Goal: Transaction & Acquisition: Purchase product/service

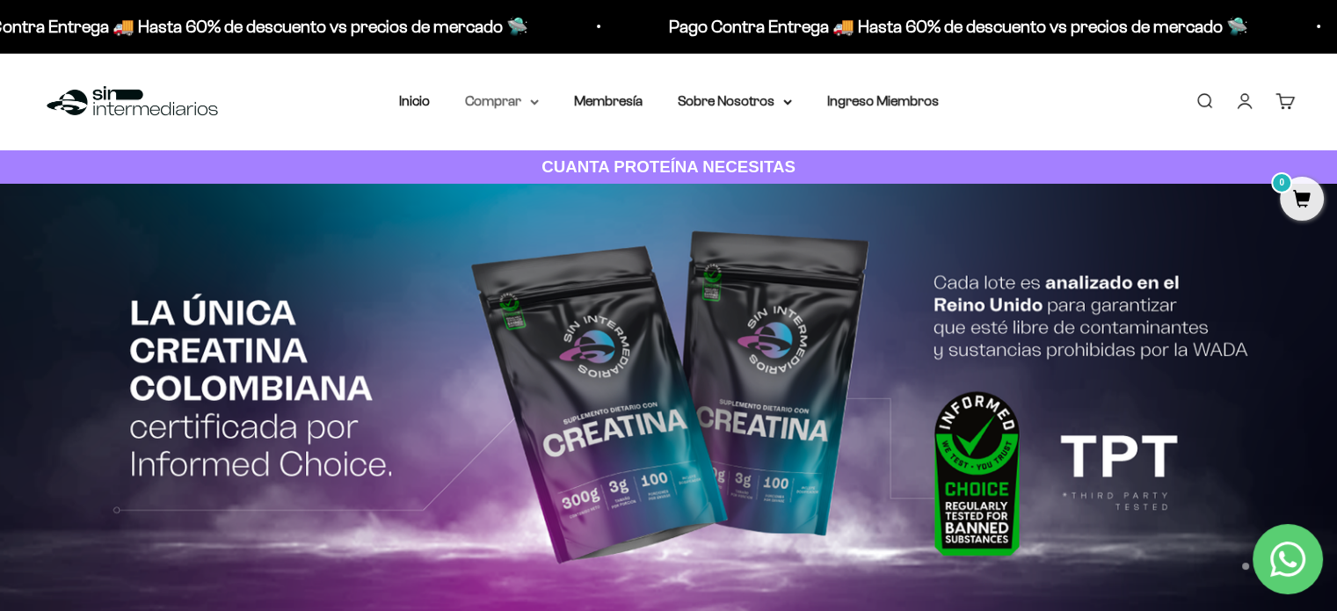
click at [525, 101] on summary "Comprar" at bounding box center [502, 101] width 74 height 23
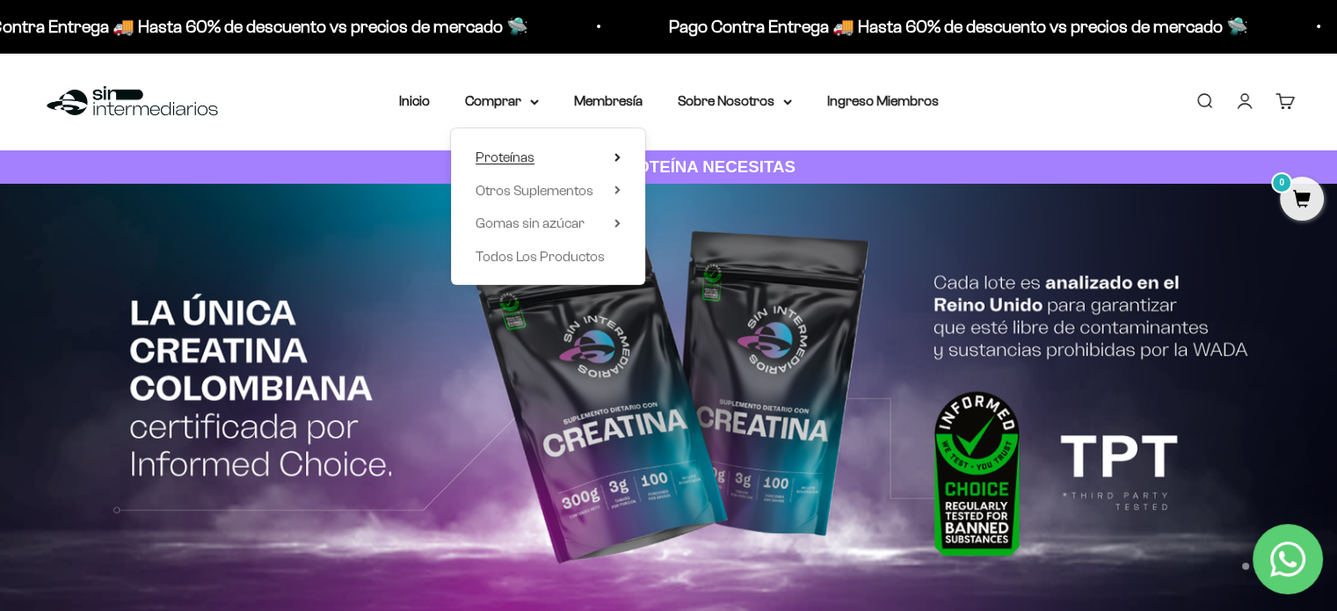
click at [518, 161] on span "Proteínas" at bounding box center [504, 156] width 59 height 15
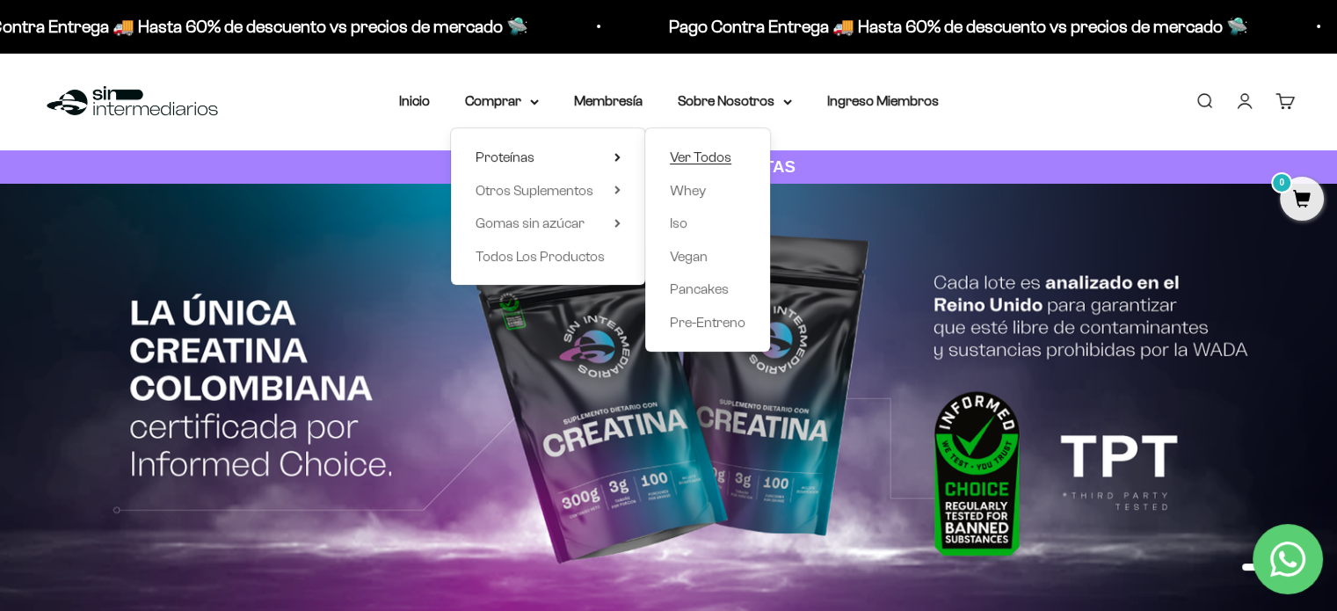
click at [703, 154] on span "Ver Todos" at bounding box center [701, 156] width 62 height 15
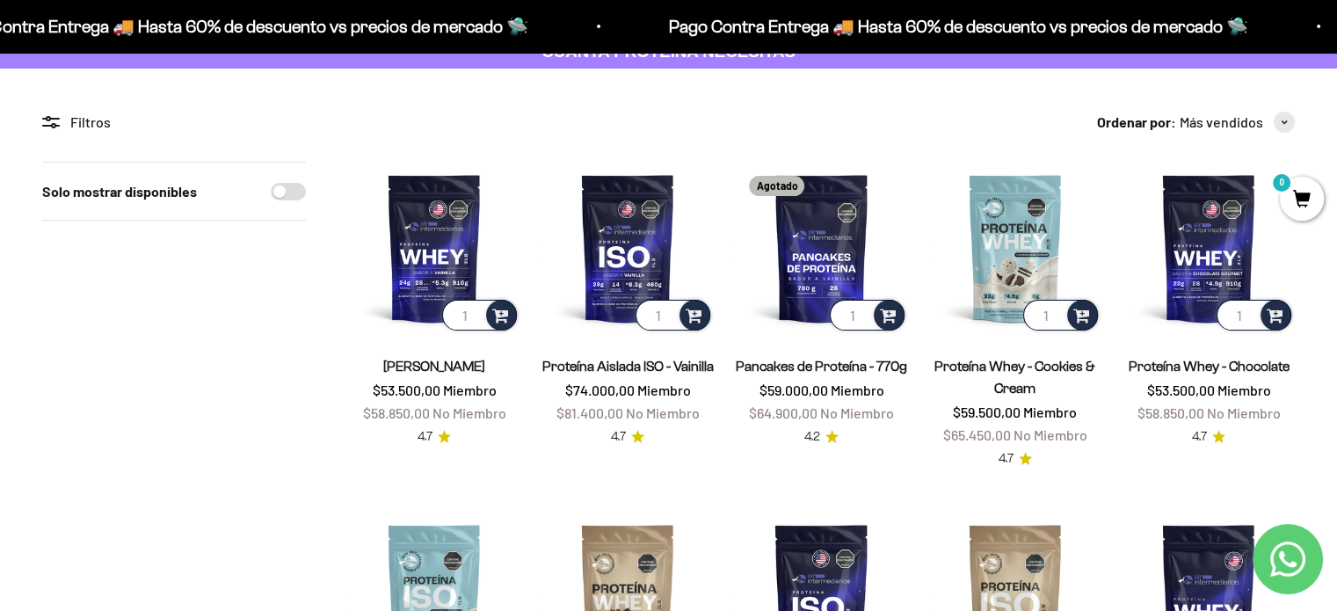
scroll to position [91, 0]
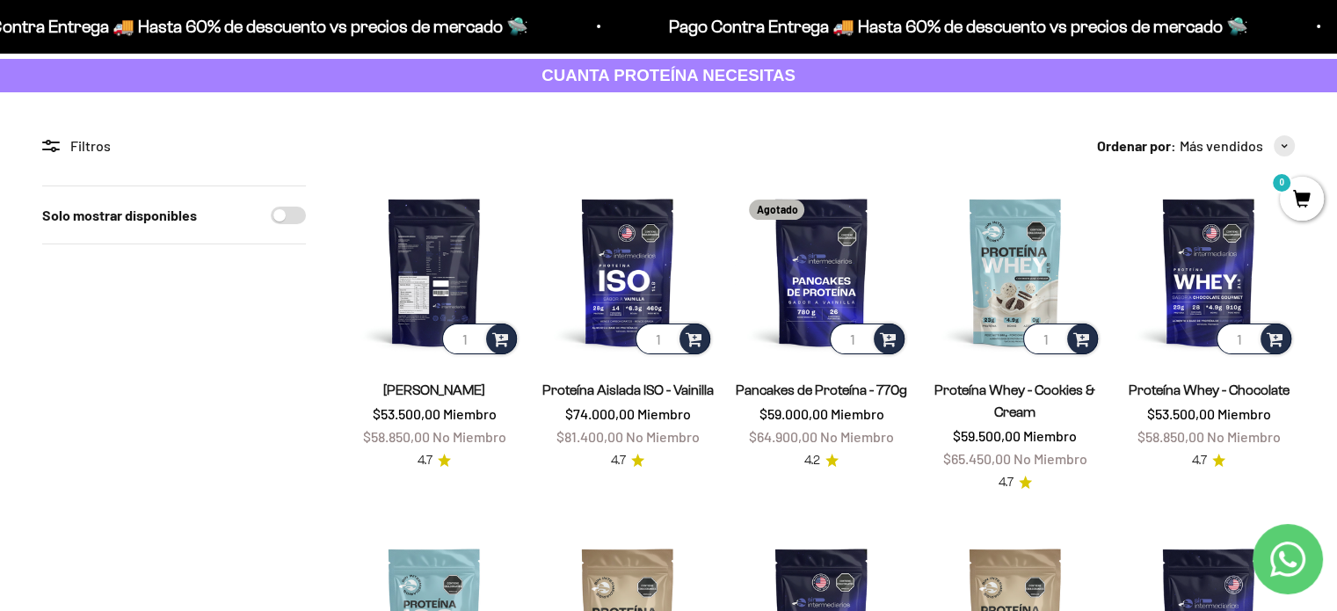
click at [435, 246] on img at bounding box center [434, 271] width 172 height 172
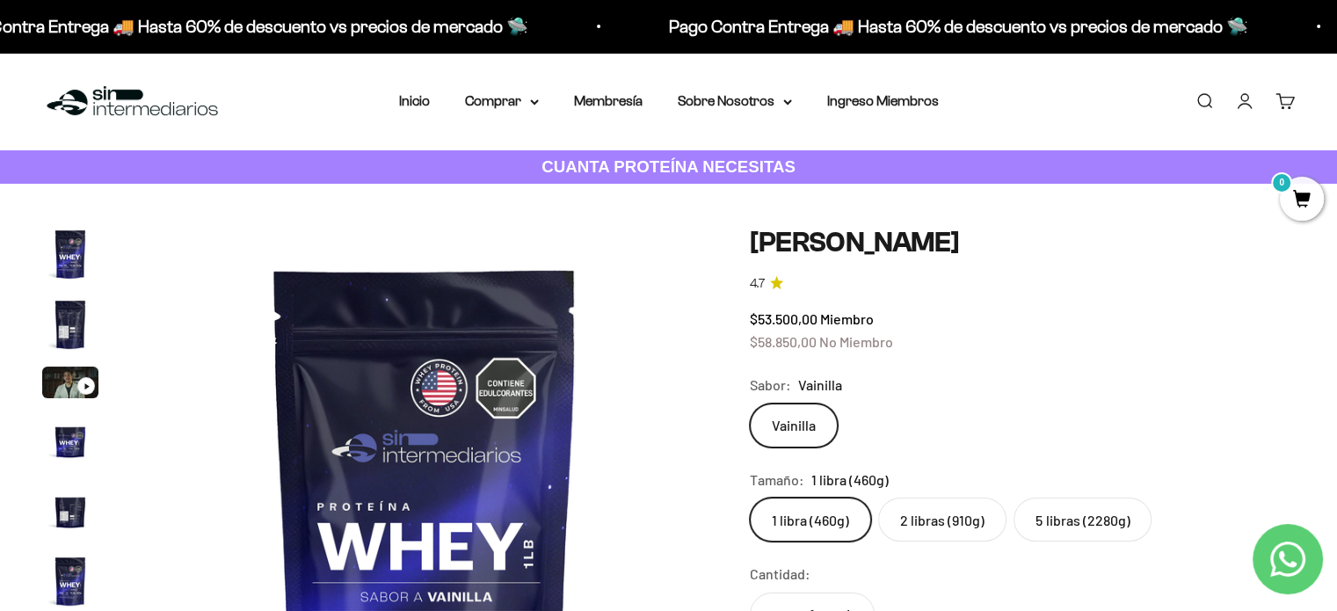
click at [1104, 533] on label "5 libras (2280g)" at bounding box center [1082, 519] width 138 height 44
click at [750, 497] on input "5 libras (2280g)" at bounding box center [749, 496] width 1 height 1
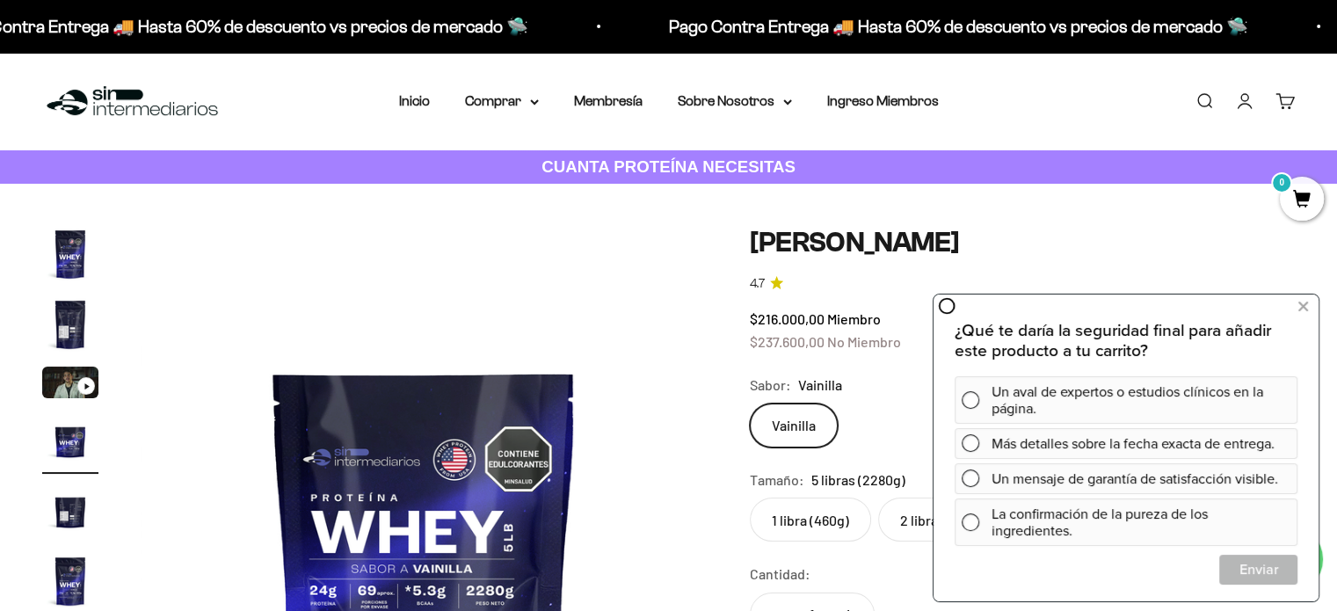
click at [65, 517] on img "Ir al artículo 5" at bounding box center [70, 510] width 56 height 56
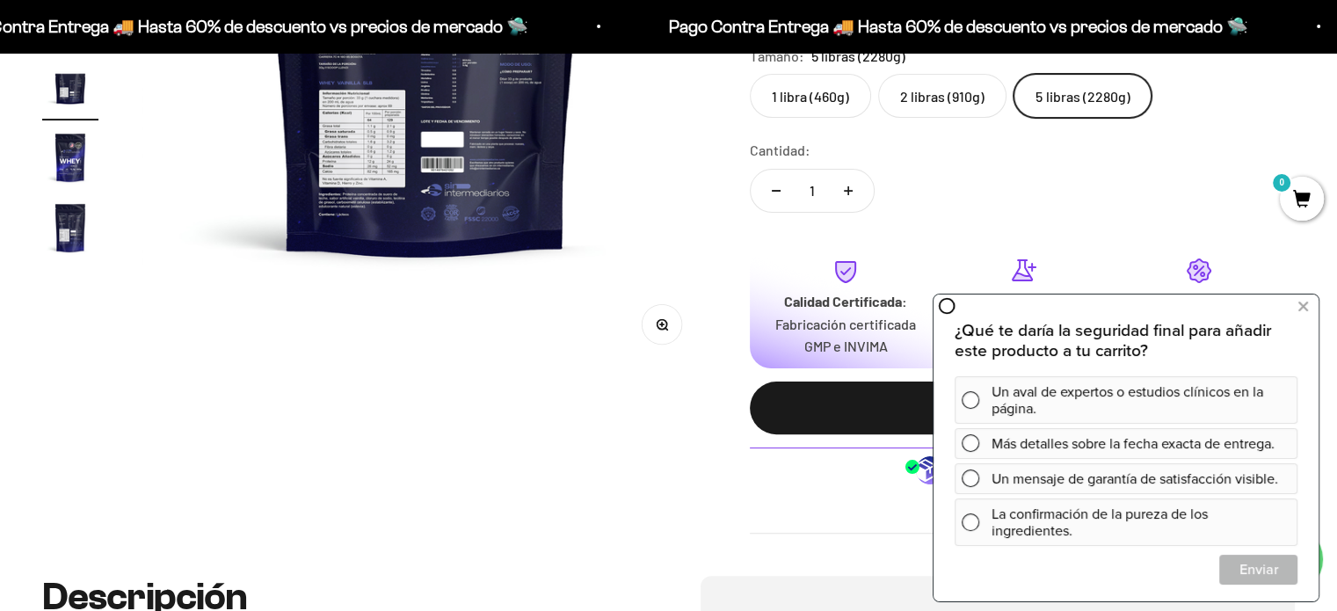
scroll to position [436, 0]
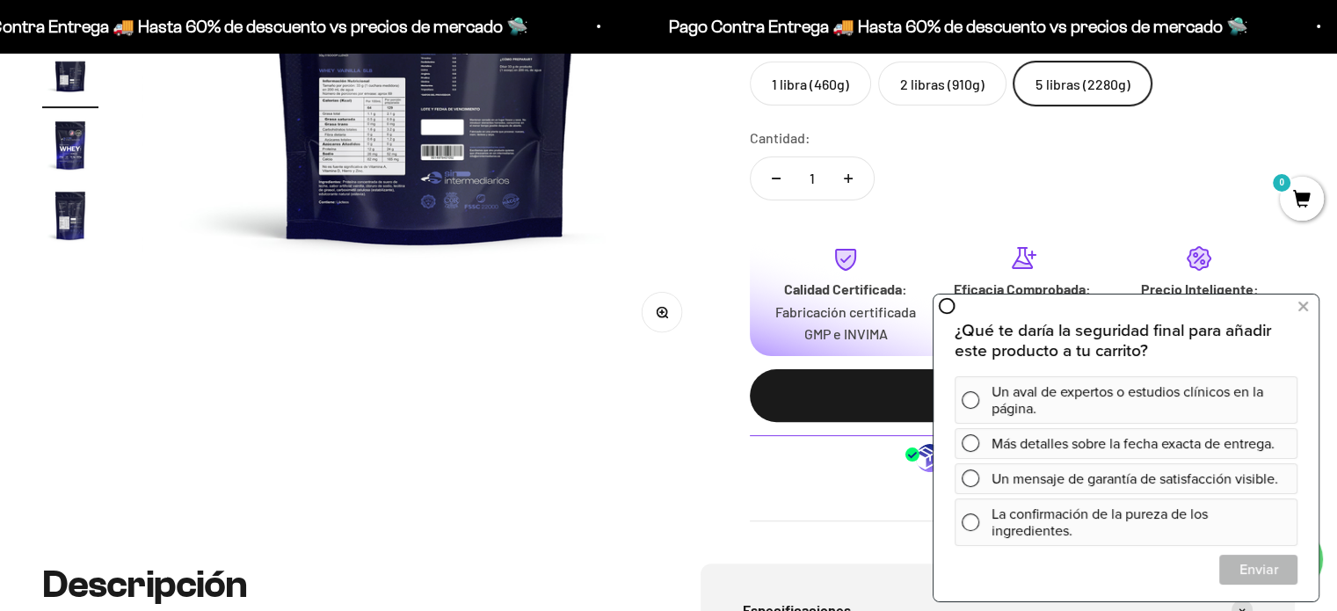
click at [470, 144] on img at bounding box center [424, 73] width 567 height 567
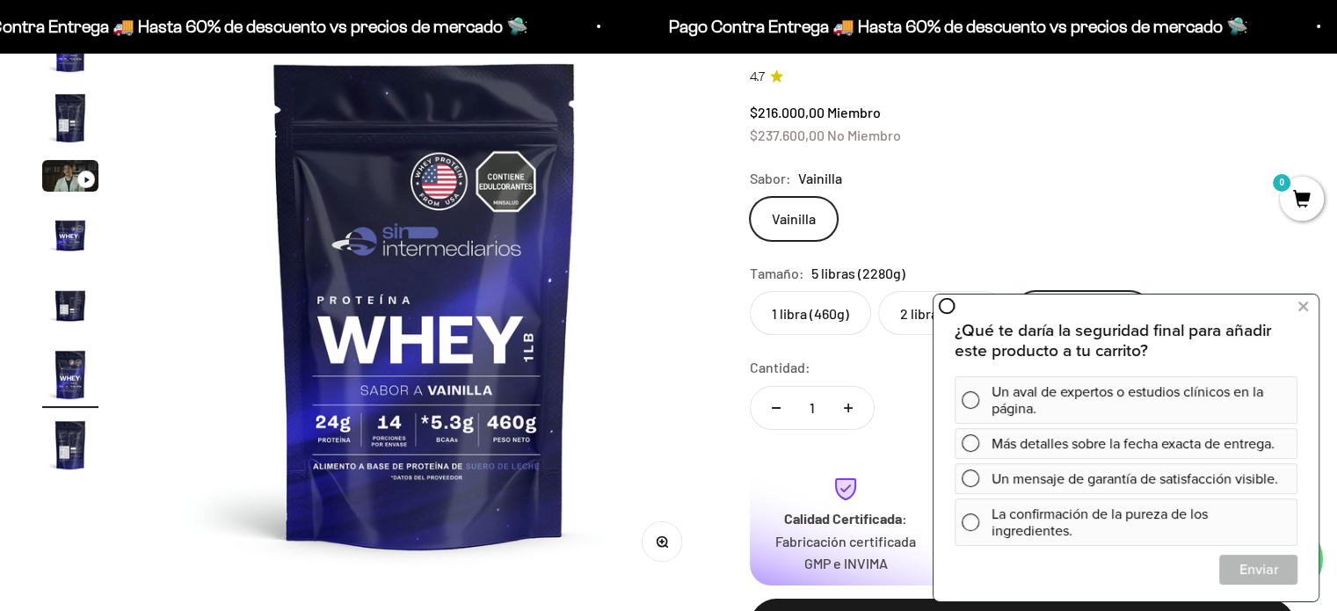
scroll to position [200, 0]
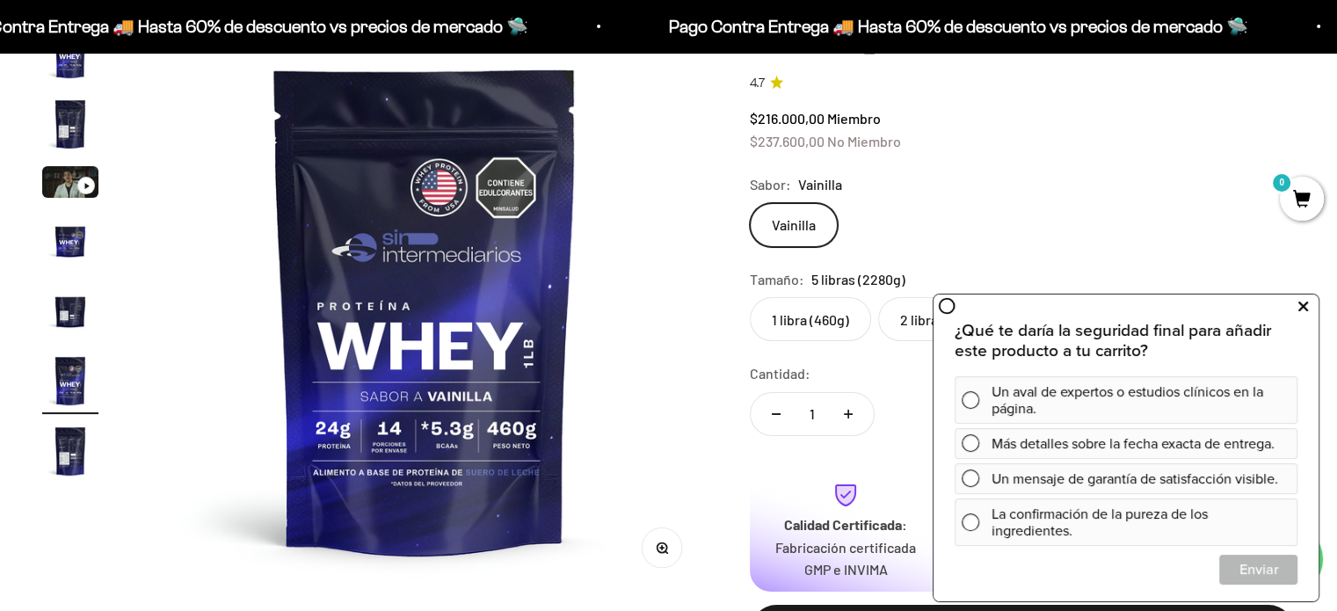
click at [1295, 307] on button at bounding box center [1302, 307] width 32 height 28
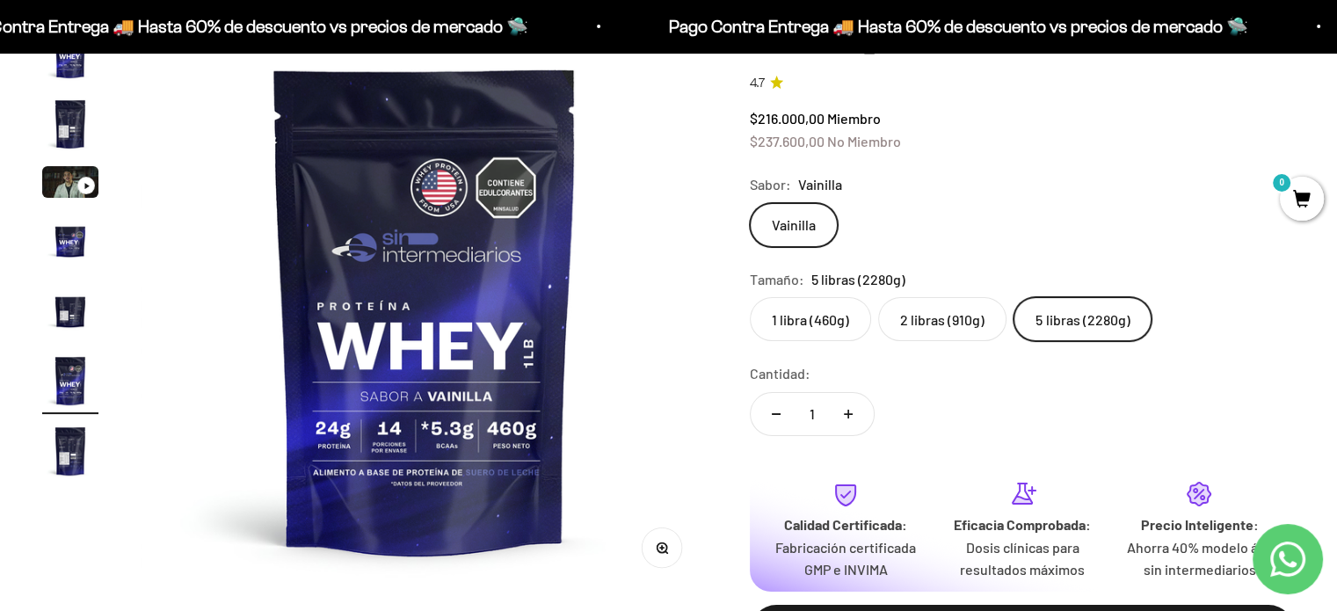
click at [73, 240] on img "Ir al artículo 4" at bounding box center [70, 240] width 56 height 56
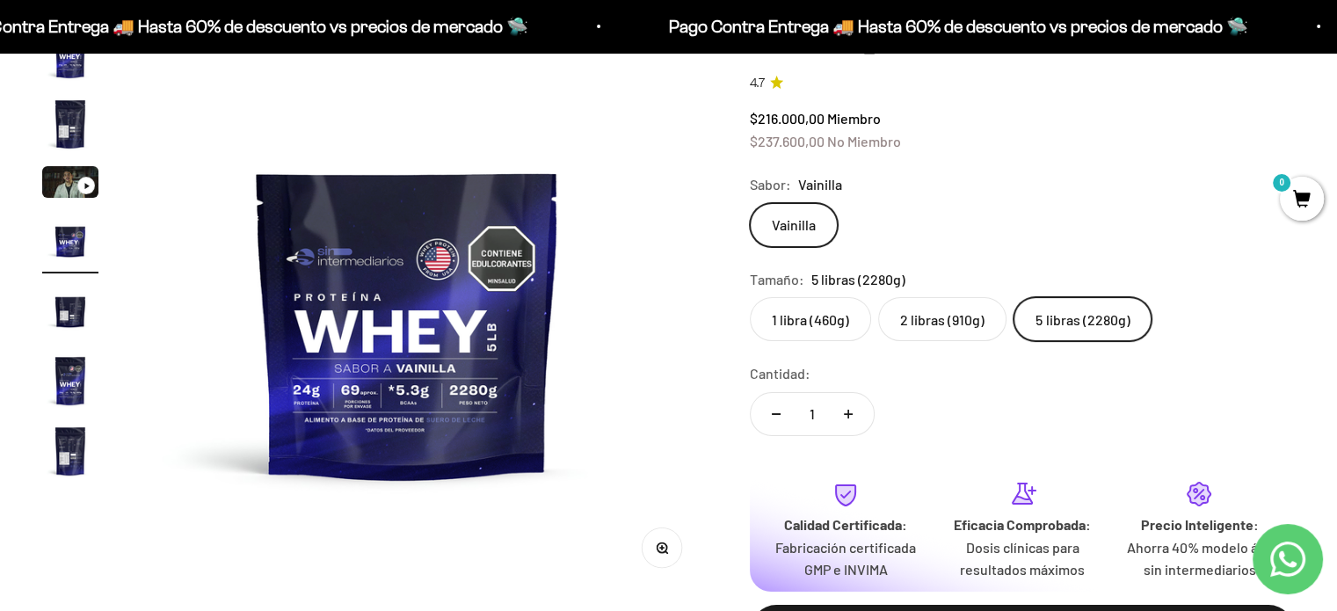
scroll to position [0, 1765]
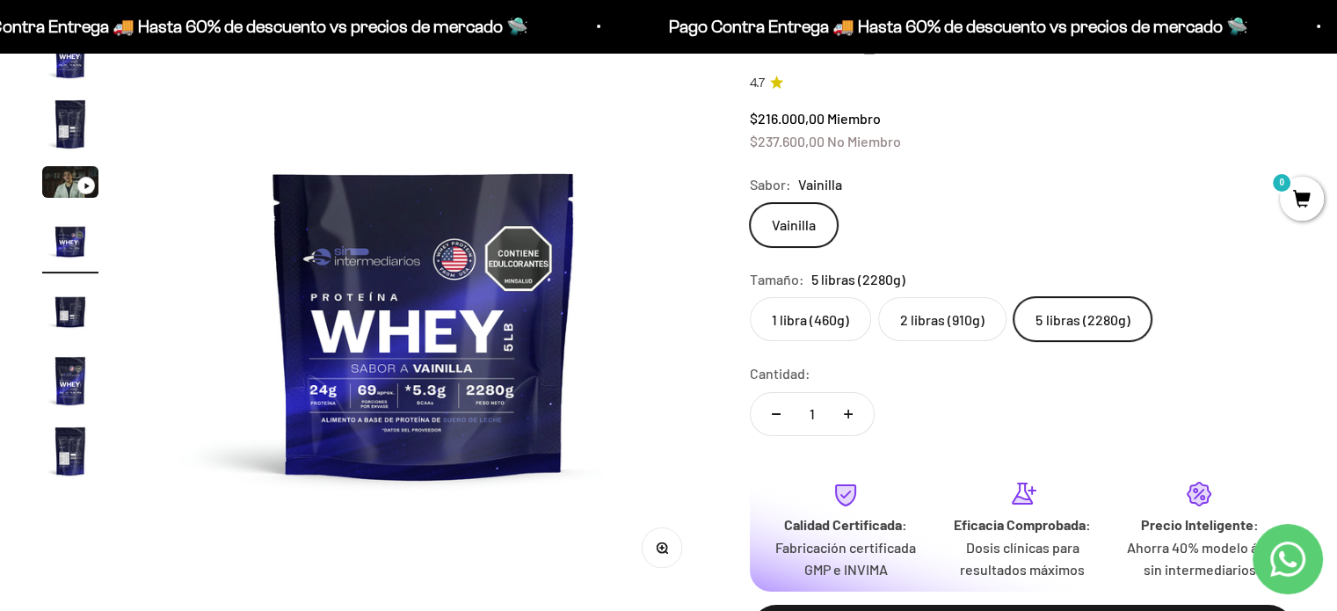
click at [69, 442] on img "Ir al artículo 7" at bounding box center [70, 451] width 56 height 56
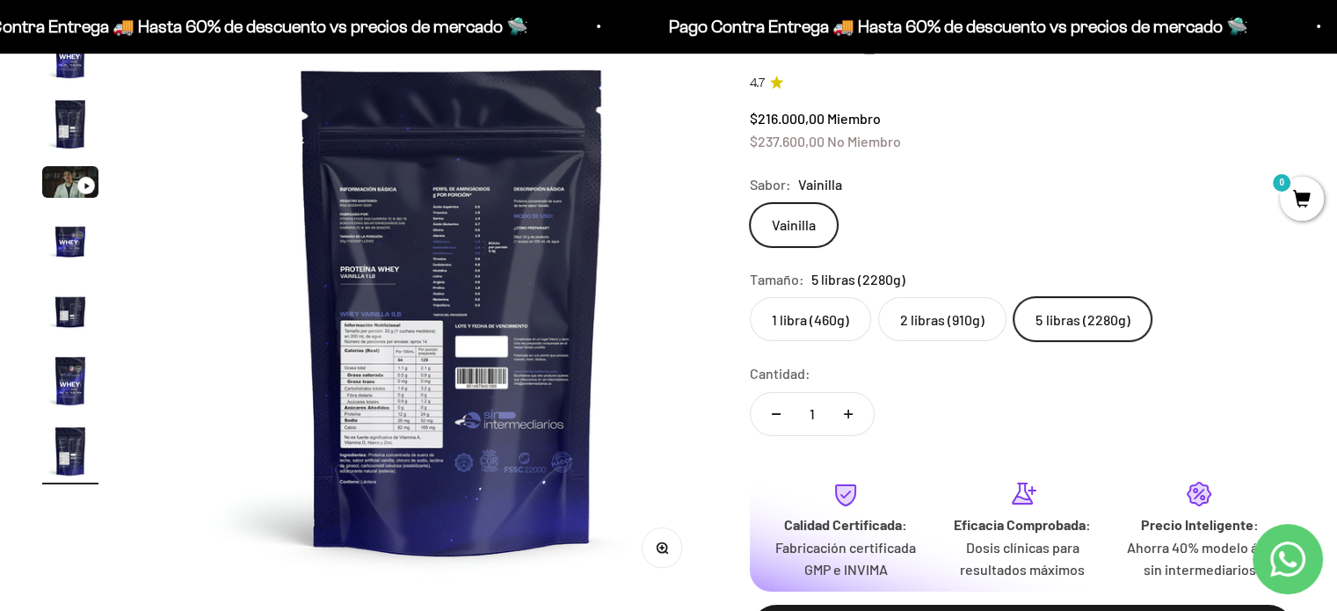
scroll to position [0, 3528]
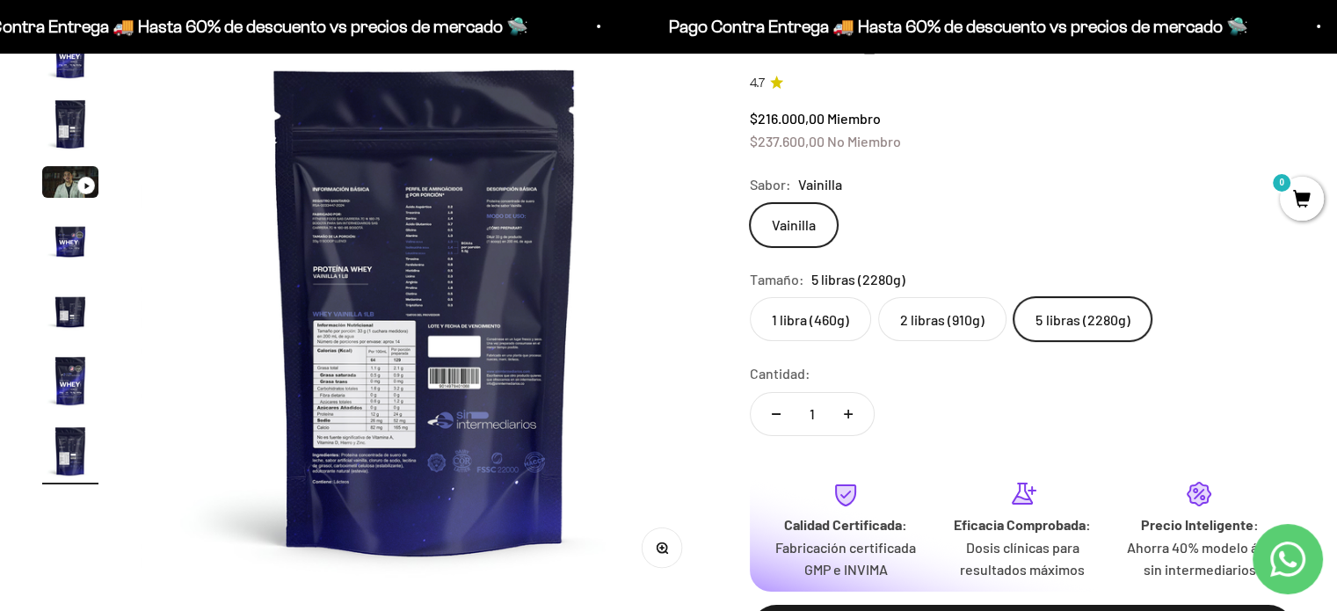
click at [671, 540] on button "Zoom" at bounding box center [662, 547] width 40 height 40
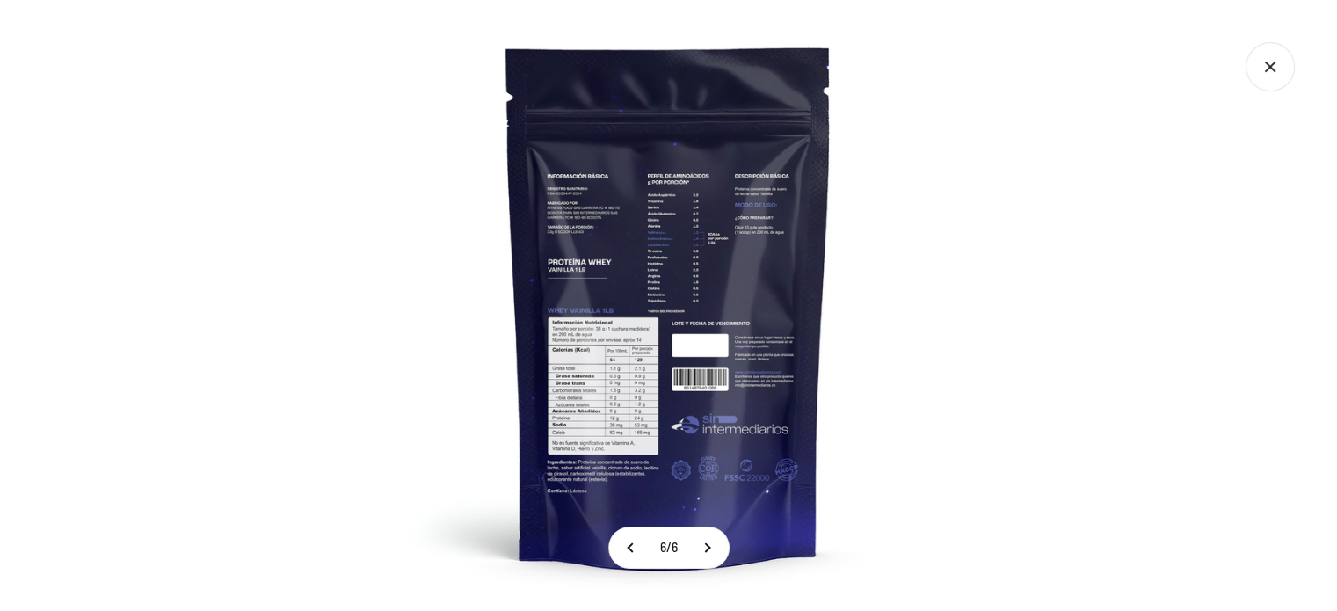
click at [683, 375] on img at bounding box center [668, 305] width 611 height 611
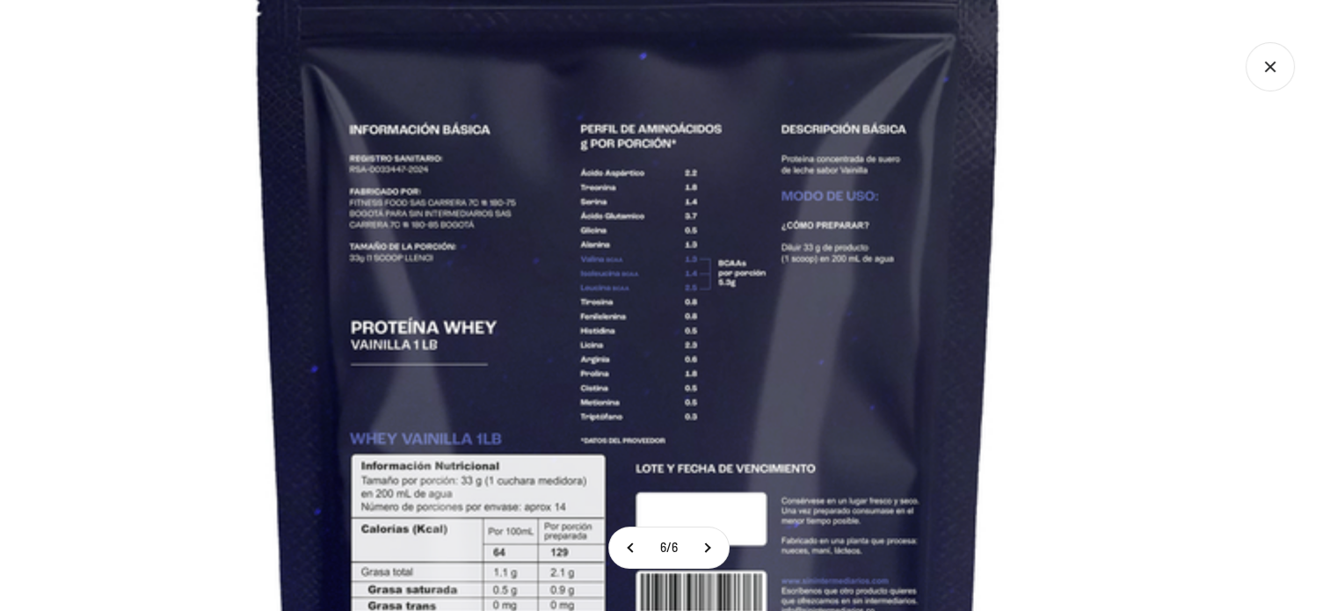
click at [600, 427] on img at bounding box center [628, 427] width 1406 height 1406
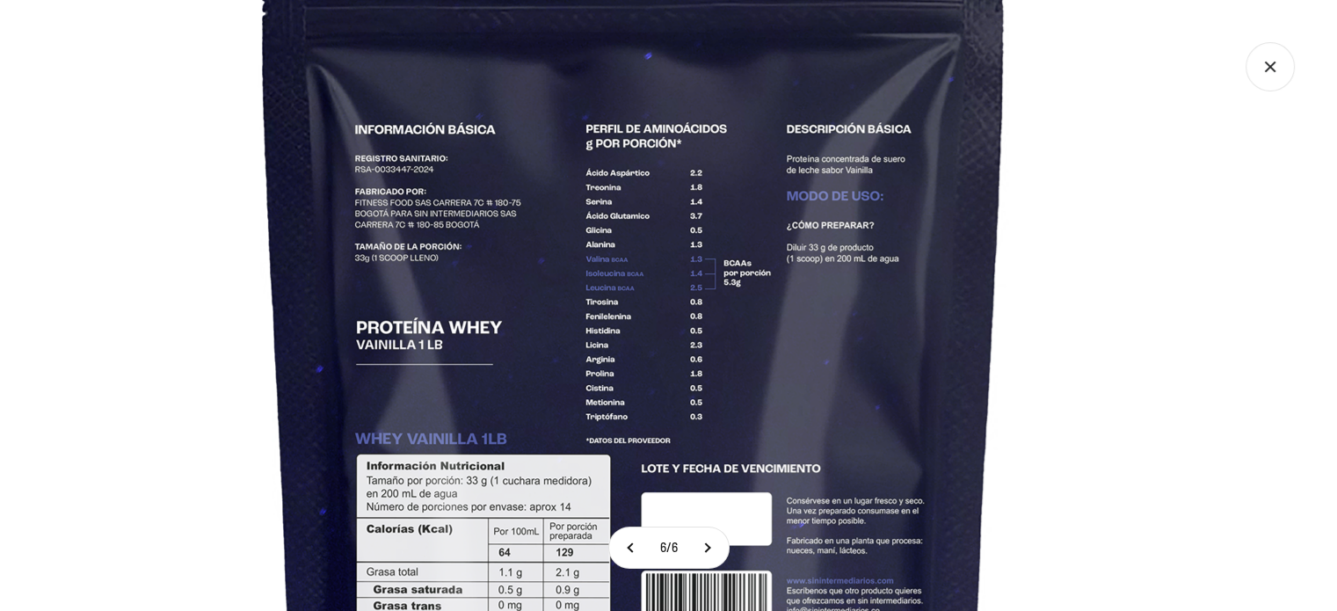
scroll to position [2116, 0]
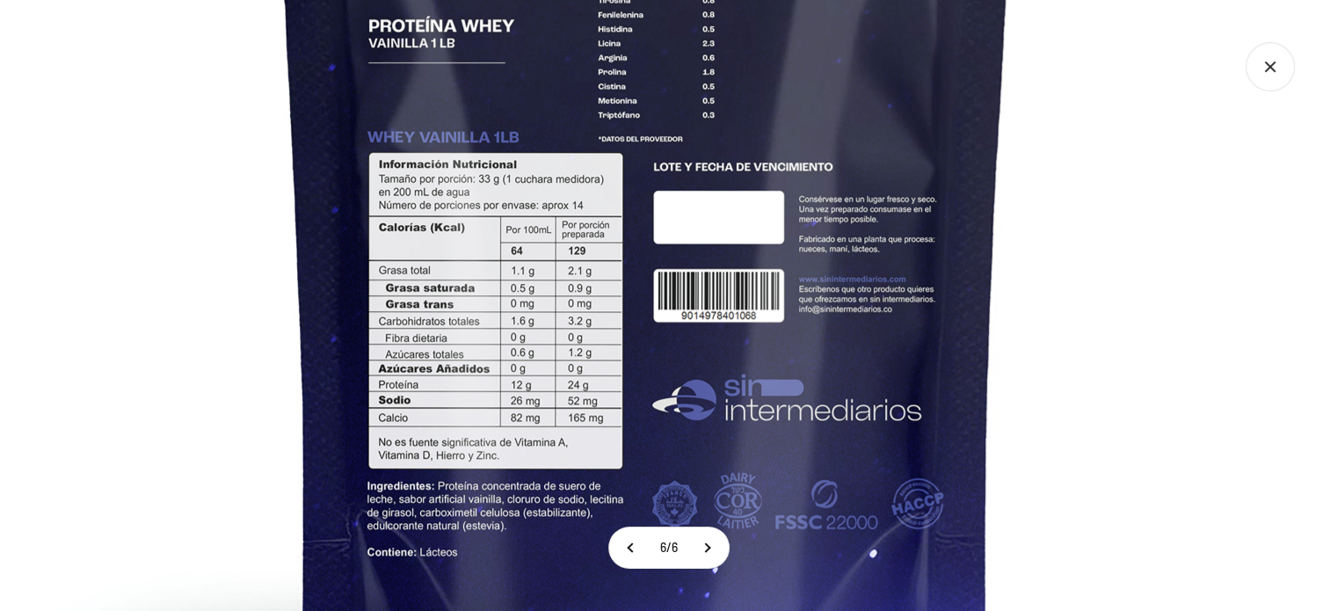
click at [700, 112] on img at bounding box center [646, 126] width 1406 height 1406
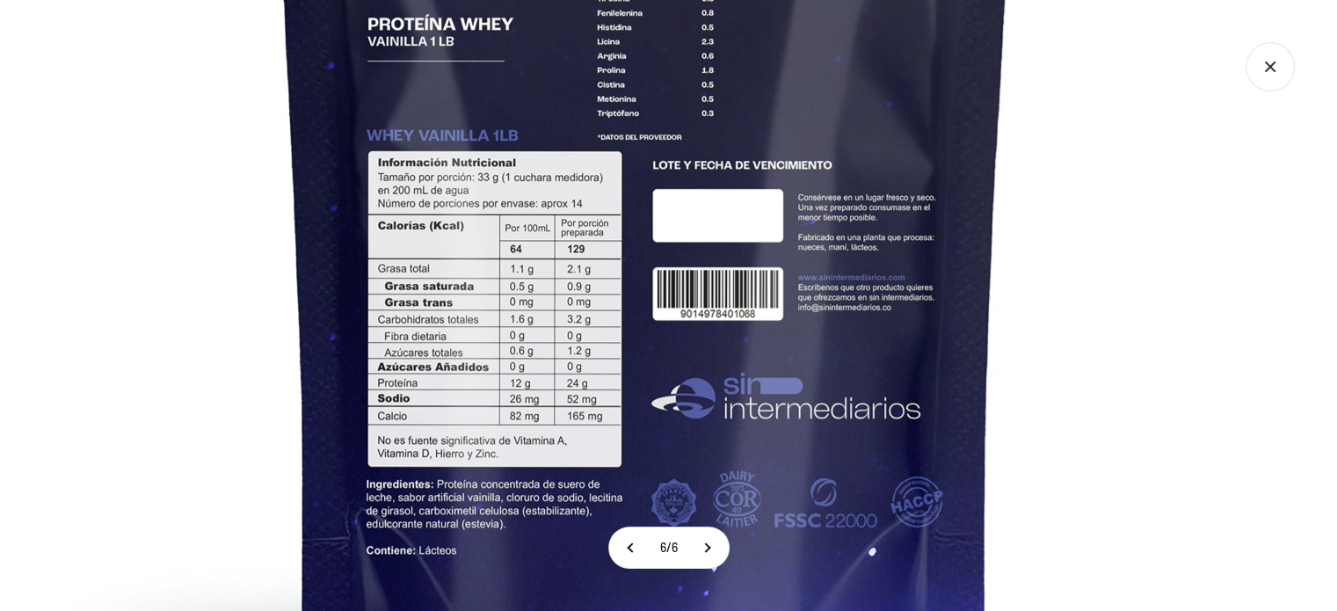
click at [1265, 67] on icon "Cerrar galería" at bounding box center [1269, 66] width 49 height 49
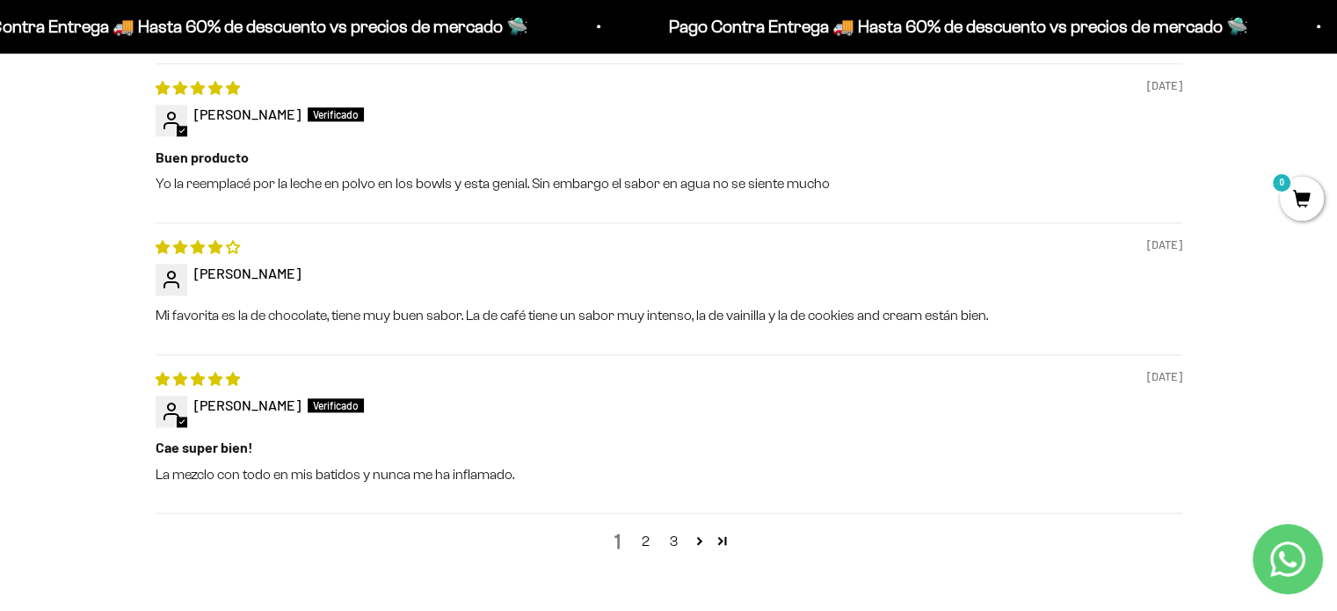
scroll to position [407, 0]
